Goal: Information Seeking & Learning: Learn about a topic

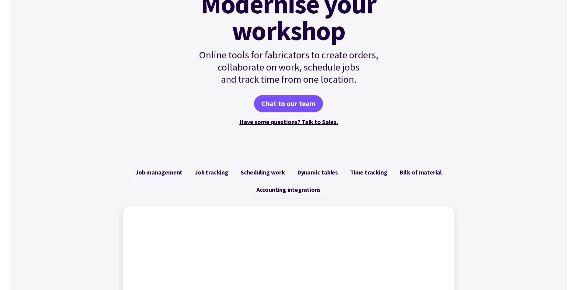
scroll to position [91, 0]
click at [207, 172] on span "Job tracking" at bounding box center [212, 172] width 34 height 7
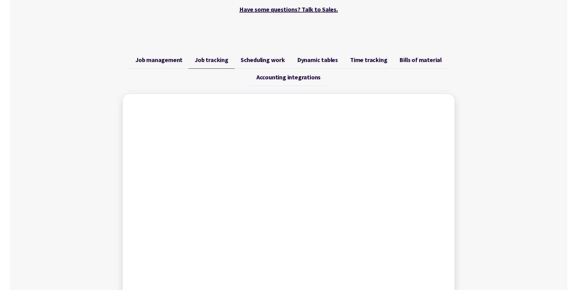
scroll to position [213, 0]
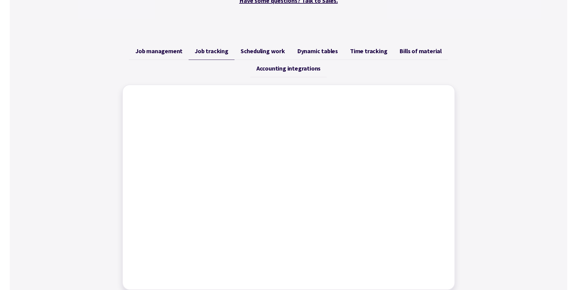
click at [170, 49] on span "Job management" at bounding box center [158, 50] width 47 height 7
click at [216, 48] on span "Job tracking" at bounding box center [212, 50] width 34 height 7
click at [277, 70] on span "Accounting integrations" at bounding box center [289, 68] width 64 height 7
click at [260, 53] on span "Scheduling work" at bounding box center [263, 50] width 44 height 7
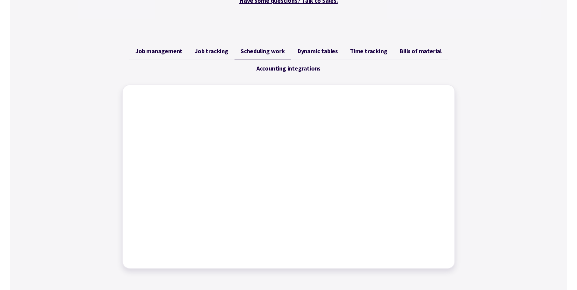
click at [213, 52] on span "Job tracking" at bounding box center [212, 50] width 34 height 7
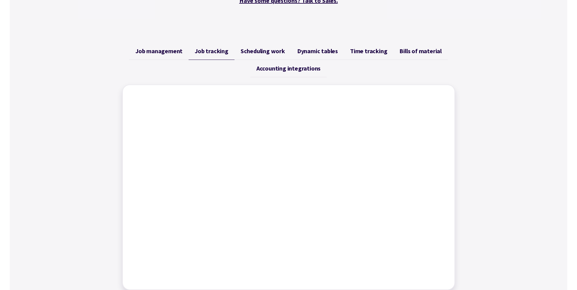
click at [178, 52] on span "Job management" at bounding box center [158, 50] width 47 height 7
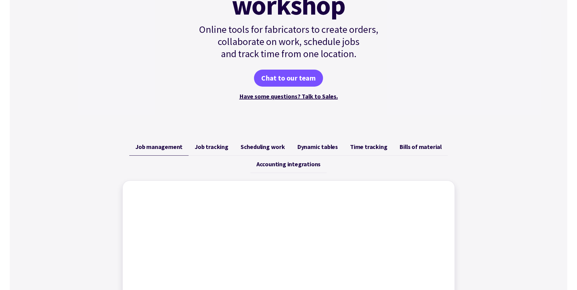
scroll to position [91, 0]
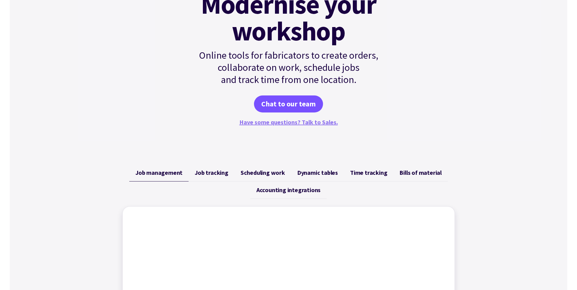
click at [286, 123] on link "Have some questions? Talk to Sales." at bounding box center [288, 122] width 99 height 8
click at [372, 174] on span "Time tracking" at bounding box center [368, 172] width 37 height 7
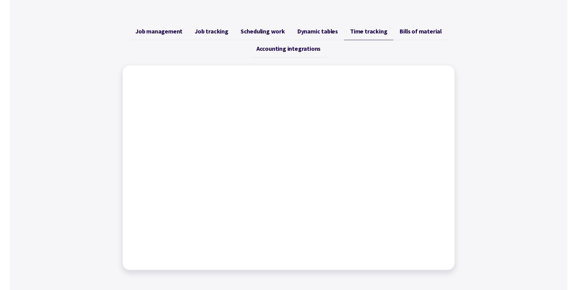
scroll to position [243, 0]
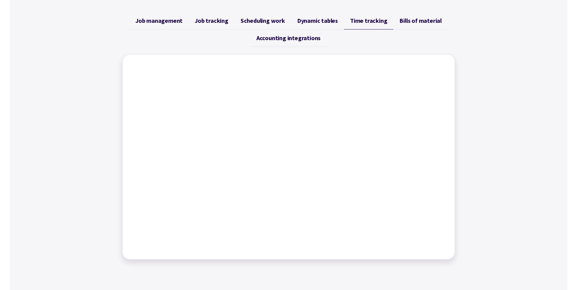
click at [216, 20] on span "Job tracking" at bounding box center [212, 20] width 34 height 7
click at [88, 100] on div "Job management Job tracking Scheduling work Dynamic tables Time tracking Bills …" at bounding box center [289, 136] width 558 height 262
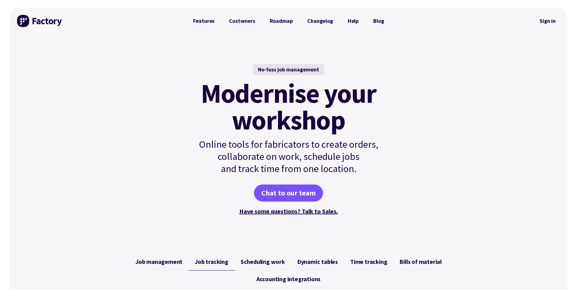
scroll to position [0, 0]
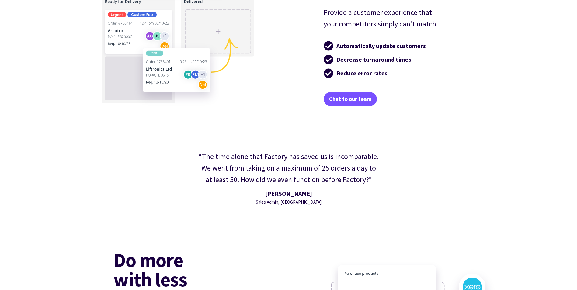
scroll to position [1339, 0]
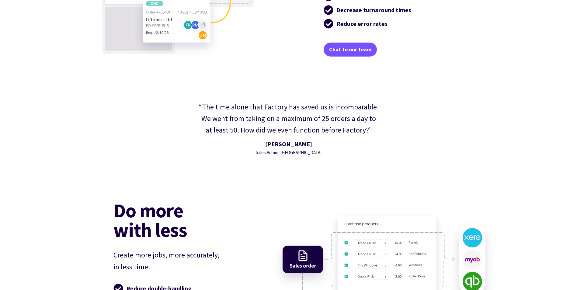
drag, startPoint x: 544, startPoint y: 29, endPoint x: 556, endPoint y: 49, distance: 23.2
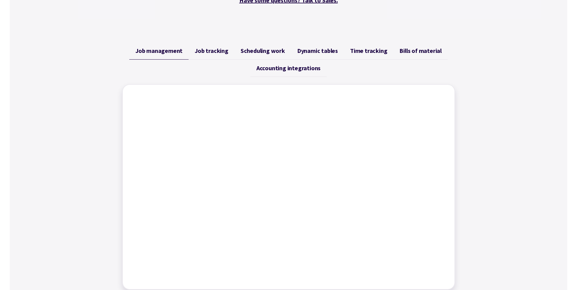
scroll to position [237, 0]
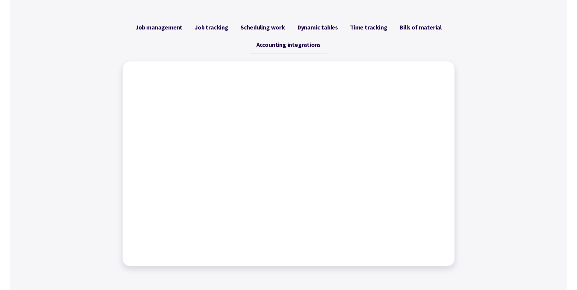
click at [549, 30] on div "Job management Job tracking Scheduling work Dynamic tables Time tracking Bills …" at bounding box center [289, 143] width 558 height 262
click at [536, 27] on div "Job management Job tracking Scheduling work Dynamic tables Time tracking Bills …" at bounding box center [289, 143] width 558 height 262
click at [504, 166] on div "Job management Job tracking Scheduling work Dynamic tables Time tracking Bills …" at bounding box center [289, 143] width 558 height 262
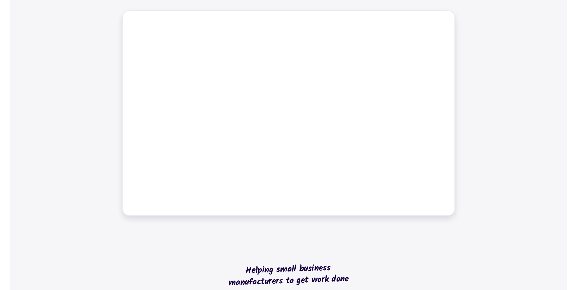
scroll to position [298, 0]
